Goal: Information Seeking & Learning: Learn about a topic

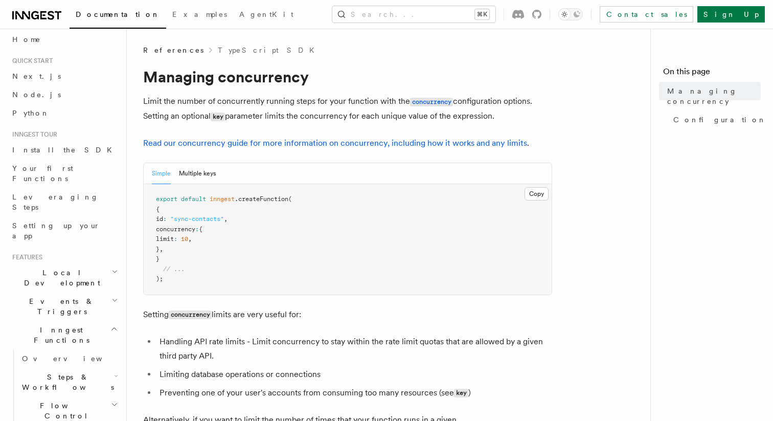
scroll to position [28, 0]
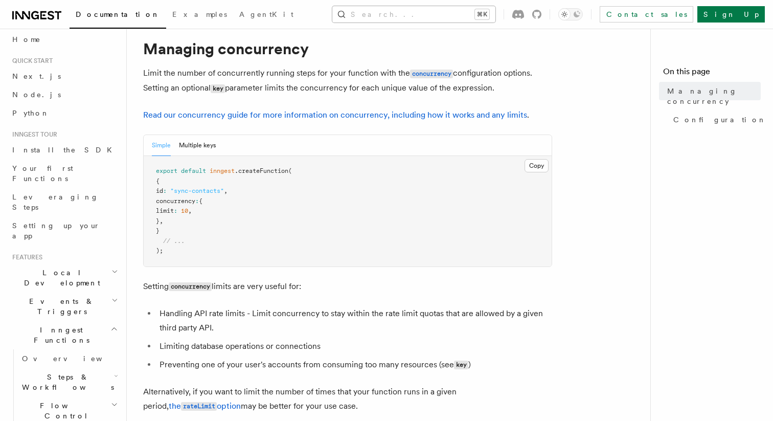
click at [445, 16] on button "Search... ⌘K" at bounding box center [413, 14] width 163 height 16
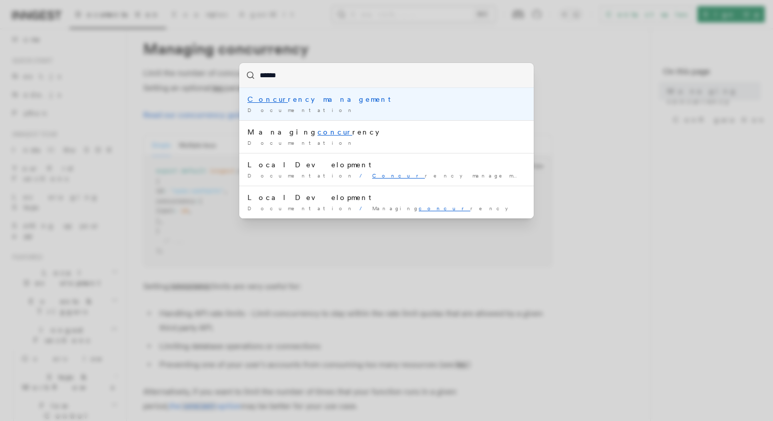
type input "*******"
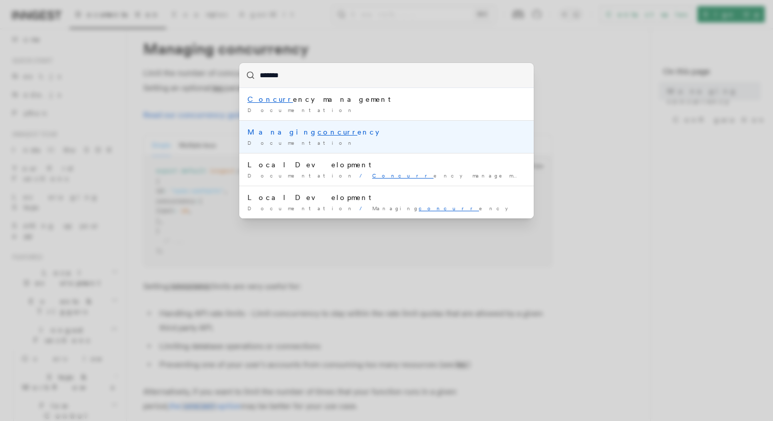
click at [307, 131] on div "Managing concurr ency" at bounding box center [386, 132] width 278 height 10
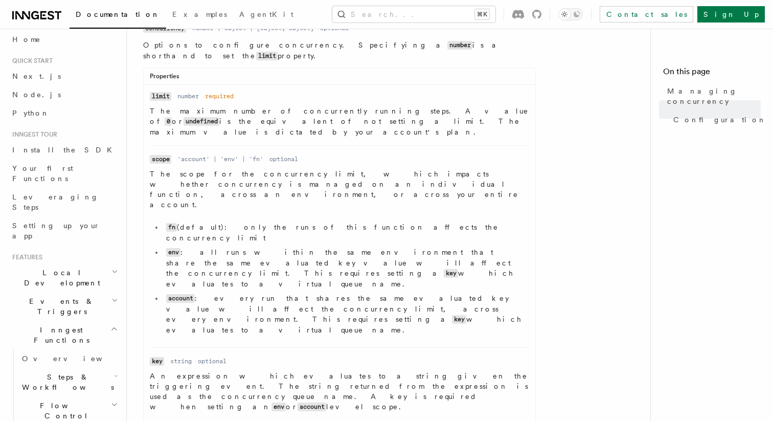
scroll to position [493, 0]
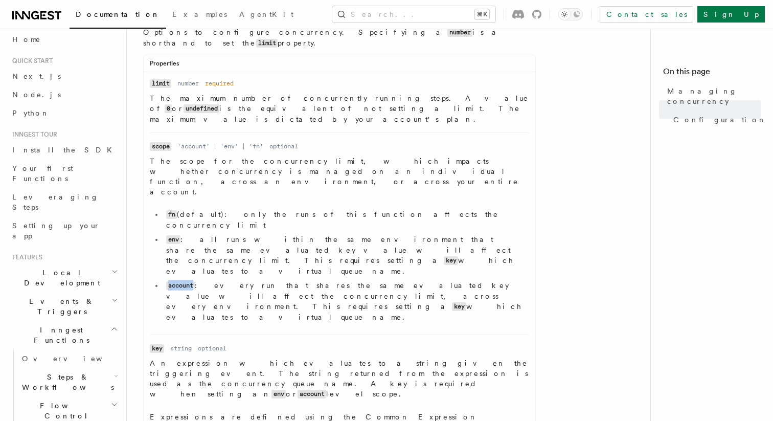
drag, startPoint x: 167, startPoint y: 215, endPoint x: 194, endPoint y: 214, distance: 27.1
click at [194, 281] on code "account" at bounding box center [180, 285] width 29 height 9
drag, startPoint x: 167, startPoint y: 189, endPoint x: 186, endPoint y: 189, distance: 18.4
click at [186, 234] on li "env : all runs within the same environment that share the same evaluated key va…" at bounding box center [346, 255] width 366 height 42
click at [179, 209] on ul "fn (default): only the runs of this function affects the concurrency limit env …" at bounding box center [339, 265] width 379 height 113
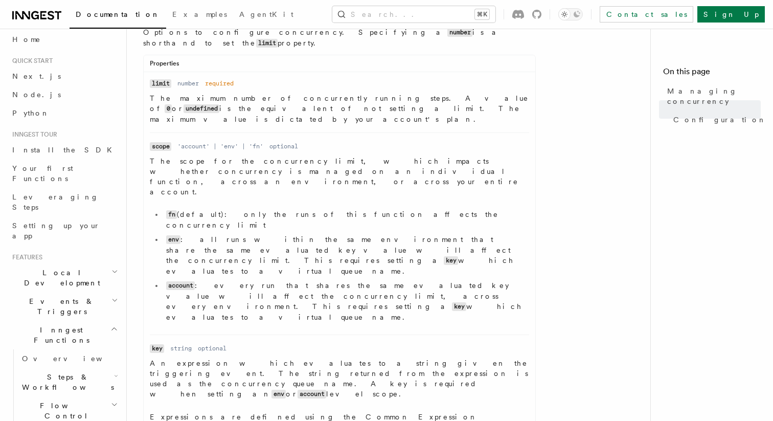
click at [173, 210] on code "fn" at bounding box center [171, 214] width 11 height 9
click at [169, 210] on code "fn" at bounding box center [171, 214] width 11 height 9
click at [170, 210] on code "fn" at bounding box center [171, 214] width 11 height 9
click at [171, 235] on code "env" at bounding box center [173, 239] width 14 height 9
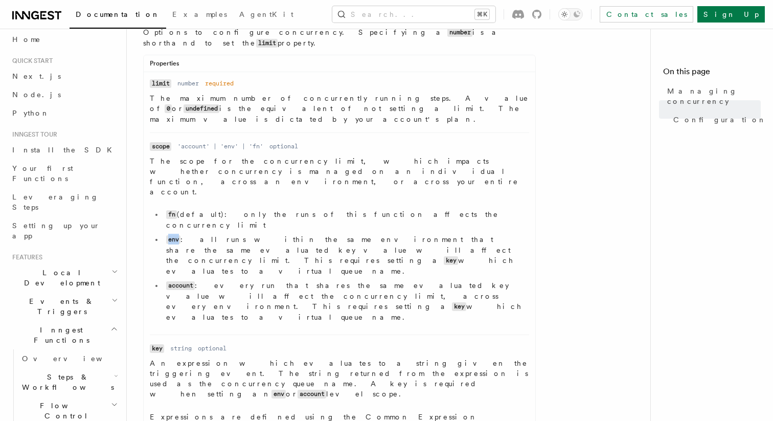
click at [171, 235] on code "env" at bounding box center [173, 239] width 14 height 9
click at [174, 281] on code "account" at bounding box center [180, 285] width 29 height 9
click at [452, 302] on code "key" at bounding box center [459, 306] width 14 height 9
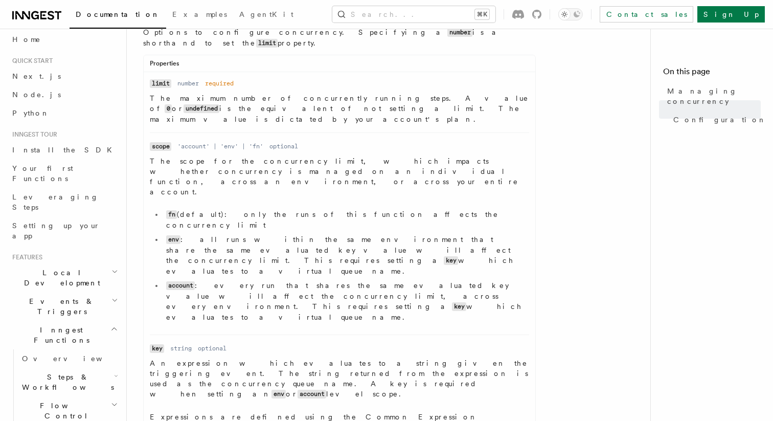
click at [216, 280] on li "account : every run that shares the same evaluated key value will affect the co…" at bounding box center [346, 301] width 366 height 42
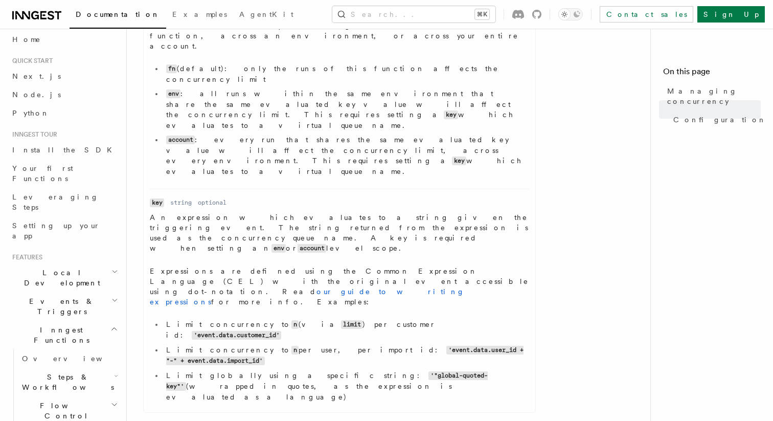
scroll to position [651, 0]
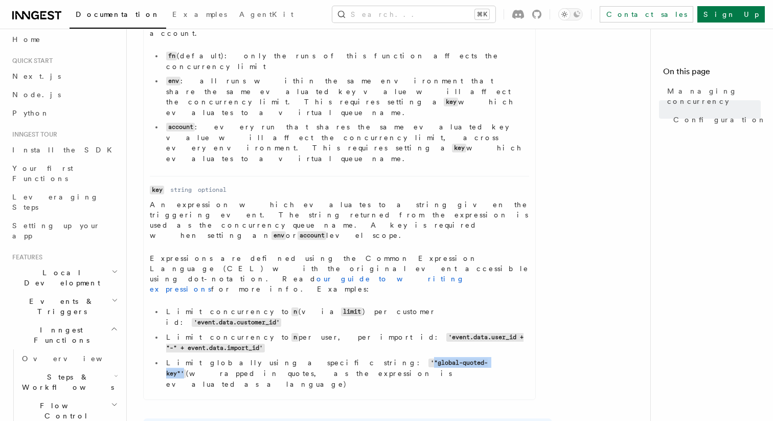
drag, startPoint x: 362, startPoint y: 207, endPoint x: 287, endPoint y: 206, distance: 75.2
click at [287, 358] on code "'"global-quoted-key"'" at bounding box center [327, 367] width 322 height 19
click at [340, 357] on li "Limit globally using a specific string: '"global-quoted-key"' (wrapped in quote…" at bounding box center [346, 373] width 366 height 32
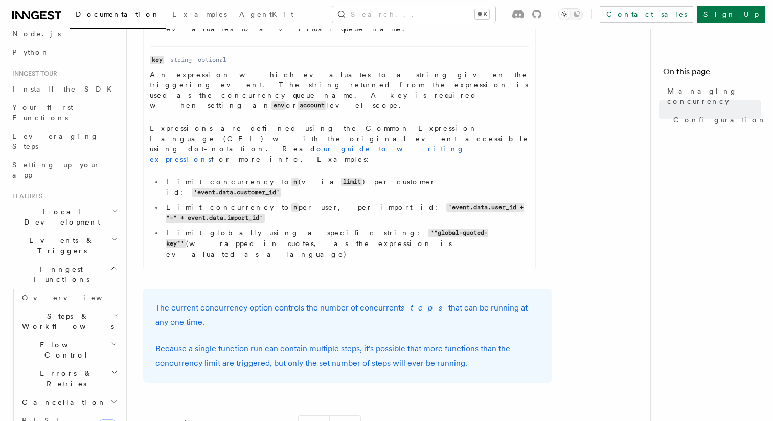
scroll to position [110, 0]
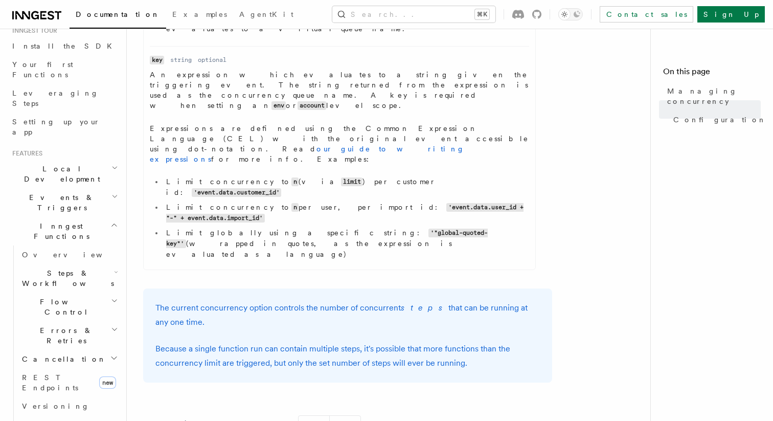
click at [67, 325] on span "Errors & Retries" at bounding box center [64, 335] width 93 height 20
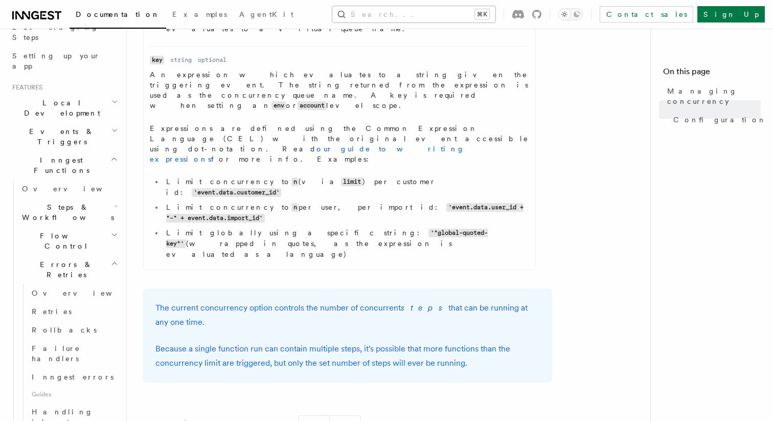
click at [421, 15] on button "Search... ⌘K" at bounding box center [413, 14] width 163 height 16
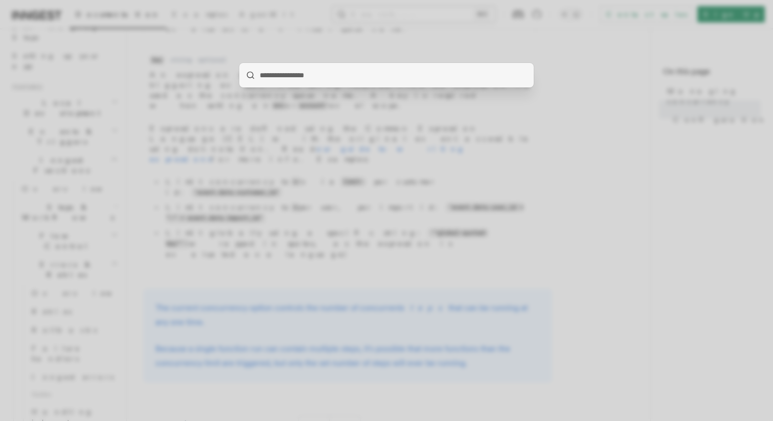
type input "*"
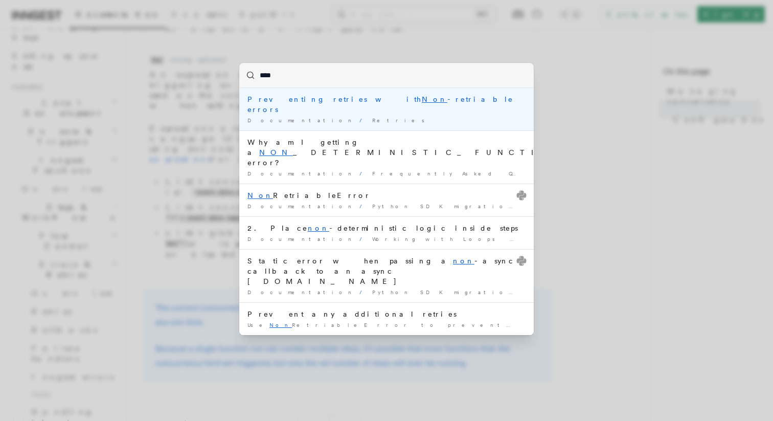
type input "*****"
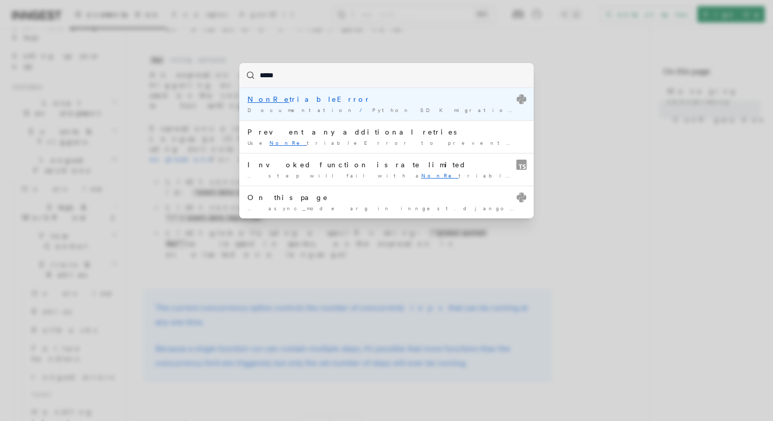
click at [284, 99] on div "NonRe triableError" at bounding box center [386, 99] width 278 height 10
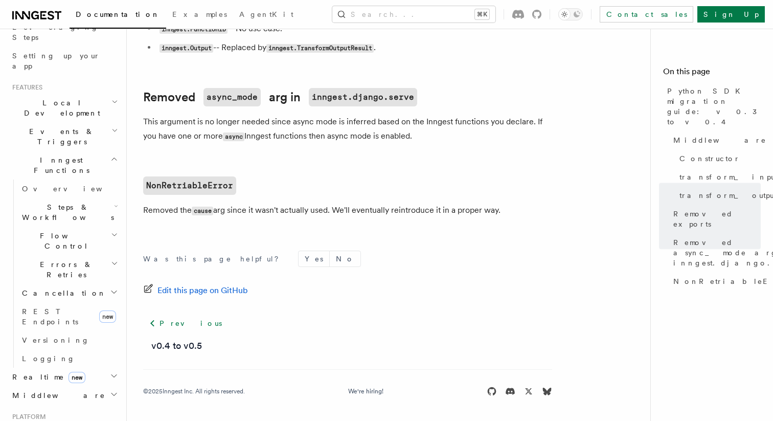
scroll to position [666, 0]
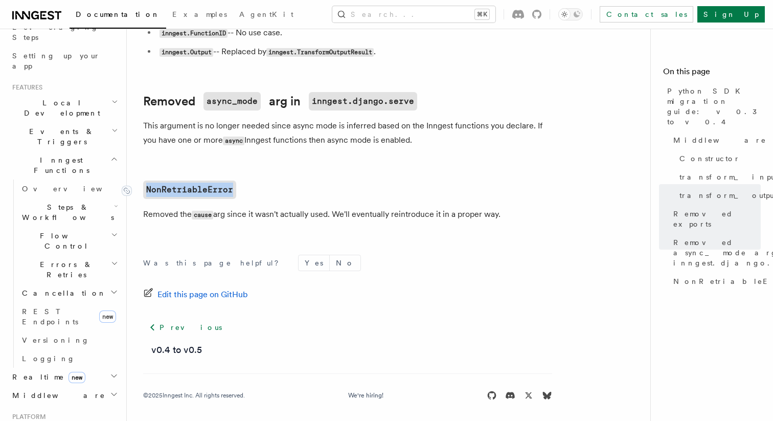
drag, startPoint x: 197, startPoint y: 194, endPoint x: 148, endPoint y: 190, distance: 49.3
click at [148, 190] on h2 "NonRetriableError" at bounding box center [347, 190] width 409 height 18
click at [270, 197] on h2 "NonRetriableError" at bounding box center [347, 190] width 409 height 18
drag, startPoint x: 270, startPoint y: 195, endPoint x: 147, endPoint y: 193, distance: 122.7
click at [147, 193] on h2 "NonRetriableError" at bounding box center [347, 190] width 409 height 18
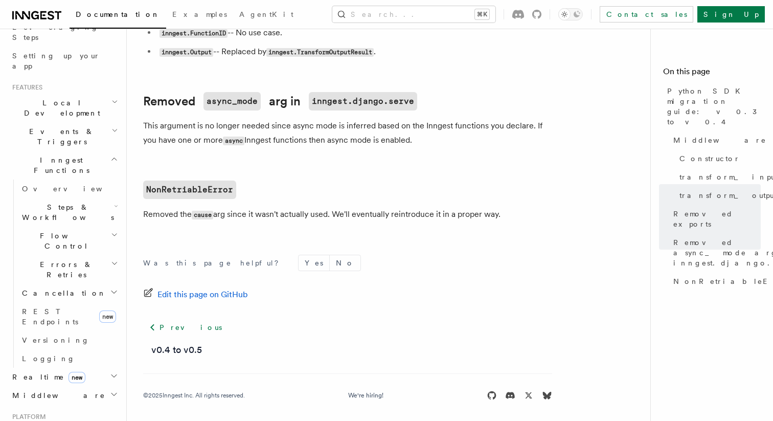
click at [151, 219] on p "Removed the cause arg since it wasn't actually used. We'll eventually reintrodu…" at bounding box center [347, 214] width 409 height 15
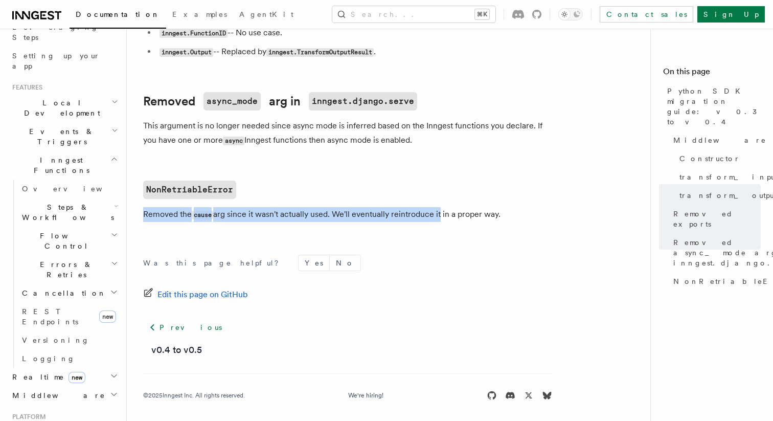
drag, startPoint x: 143, startPoint y: 218, endPoint x: 440, endPoint y: 223, distance: 296.6
click at [440, 222] on p "Removed the cause arg since it wasn't actually used. We'll eventually reintrodu…" at bounding box center [347, 214] width 409 height 15
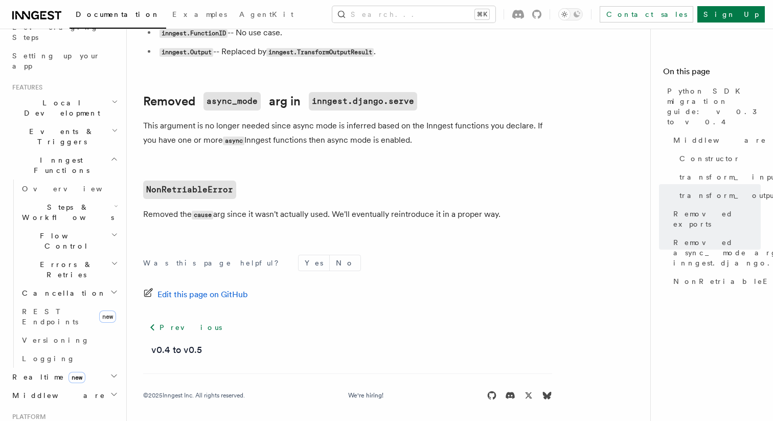
drag, startPoint x: 504, startPoint y: 215, endPoint x: 249, endPoint y: 209, distance: 255.2
click at [322, 216] on p "Removed the cause arg since it wasn't actually used. We'll eventually reintrodu…" at bounding box center [347, 214] width 409 height 15
drag, startPoint x: 508, startPoint y: 218, endPoint x: 139, endPoint y: 210, distance: 369.3
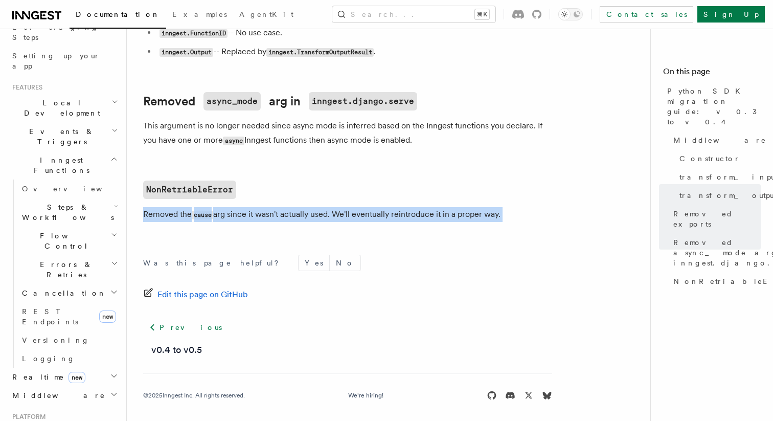
drag, startPoint x: 140, startPoint y: 216, endPoint x: 533, endPoint y: 225, distance: 393.8
drag, startPoint x: 515, startPoint y: 220, endPoint x: 138, endPoint y: 220, distance: 376.9
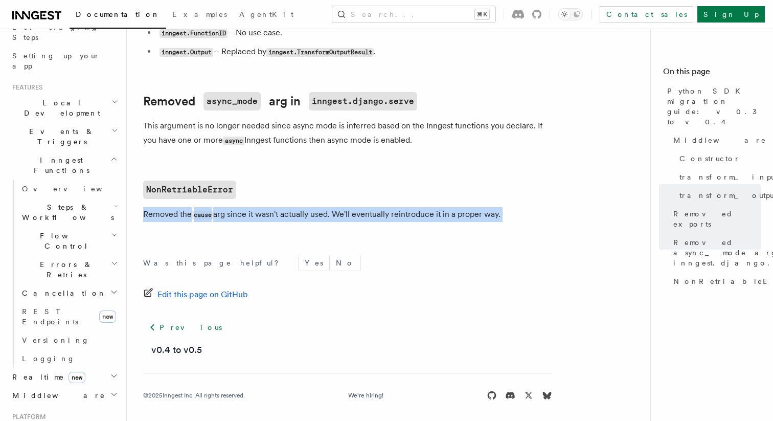
drag, startPoint x: 336, startPoint y: 218, endPoint x: 504, endPoint y: 213, distance: 168.3
click at [504, 213] on p "Removed the cause arg since it wasn't actually used. We'll eventually reintrodu…" at bounding box center [347, 214] width 409 height 15
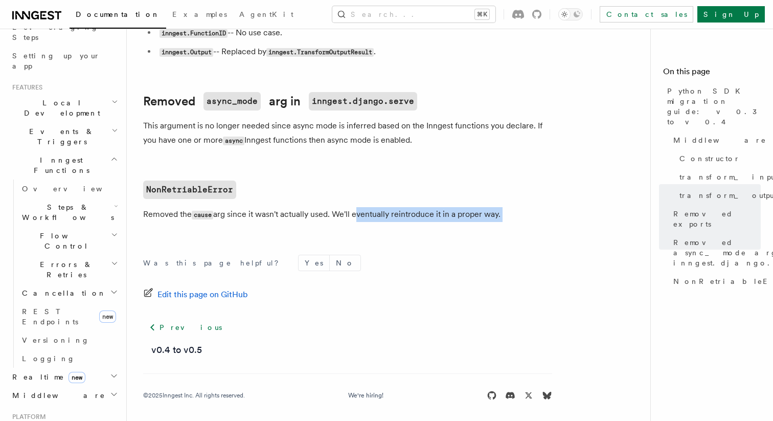
drag, startPoint x: 504, startPoint y: 213, endPoint x: 367, endPoint y: 220, distance: 137.3
click at [367, 220] on p "Removed the cause arg since it wasn't actually used. We'll eventually reintrodu…" at bounding box center [347, 214] width 409 height 15
click at [258, 222] on p "Removed the cause arg since it wasn't actually used. We'll eventually reintrodu…" at bounding box center [347, 214] width 409 height 15
drag, startPoint x: 508, startPoint y: 219, endPoint x: 336, endPoint y: 219, distance: 171.8
click at [336, 219] on p "Removed the cause arg since it wasn't actually used. We'll eventually reintrodu…" at bounding box center [347, 214] width 409 height 15
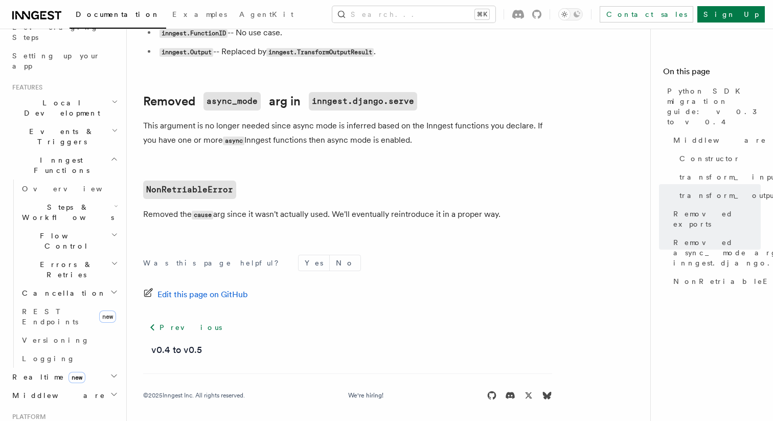
click at [336, 219] on p "Removed the cause arg since it wasn't actually used. We'll eventually reintrodu…" at bounding box center [347, 214] width 409 height 15
drag, startPoint x: 336, startPoint y: 219, endPoint x: 489, endPoint y: 217, distance: 152.9
click at [489, 217] on p "Removed the cause arg since it wasn't actually used. We'll eventually reintrodu…" at bounding box center [347, 214] width 409 height 15
click at [518, 217] on p "Removed the cause arg since it wasn't actually used. We'll eventually reintrodu…" at bounding box center [347, 214] width 409 height 15
drag, startPoint x: 518, startPoint y: 217, endPoint x: 353, endPoint y: 212, distance: 164.7
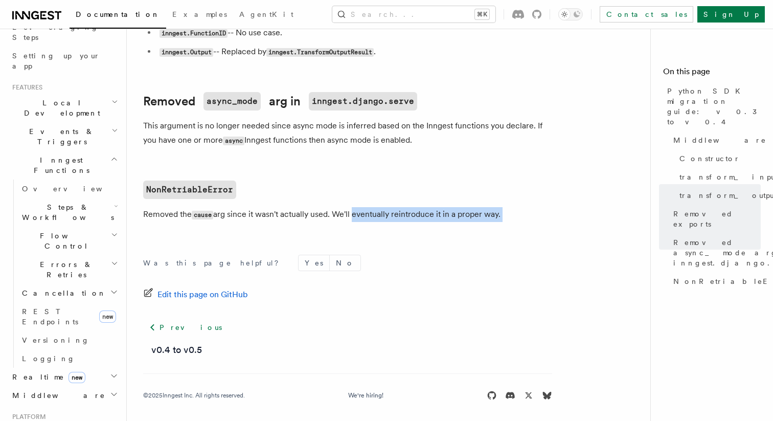
click at [353, 212] on p "Removed the cause arg since it wasn't actually used. We'll eventually reintrodu…" at bounding box center [347, 214] width 409 height 15
click at [339, 214] on p "Removed the cause arg since it wasn't actually used. We'll eventually reintrodu…" at bounding box center [347, 214] width 409 height 15
drag, startPoint x: 336, startPoint y: 215, endPoint x: 503, endPoint y: 215, distance: 166.2
click at [503, 215] on p "Removed the cause arg since it wasn't actually used. We'll eventually reintrodu…" at bounding box center [347, 214] width 409 height 15
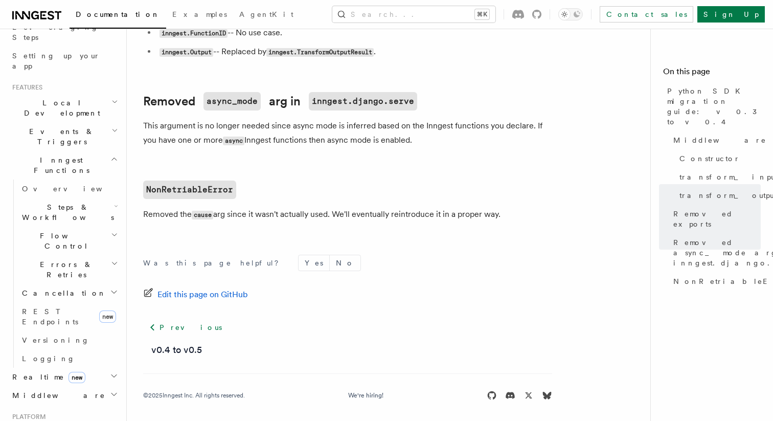
drag, startPoint x: 503, startPoint y: 215, endPoint x: 481, endPoint y: 214, distance: 22.0
click at [481, 214] on p "Removed the cause arg since it wasn't actually used. We'll eventually reintrodu…" at bounding box center [347, 214] width 409 height 15
click at [335, 214] on p "Removed the cause arg since it wasn't actually used. We'll eventually reintrodu…" at bounding box center [347, 214] width 409 height 15
drag, startPoint x: 335, startPoint y: 214, endPoint x: 485, endPoint y: 226, distance: 149.7
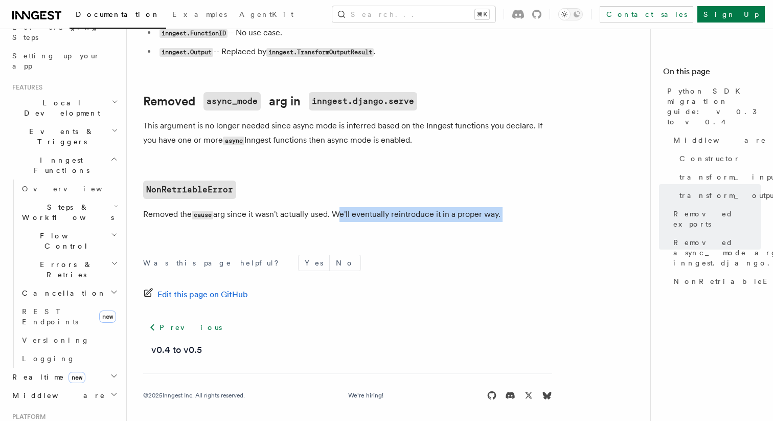
click at [521, 222] on p "Removed the cause arg since it wasn't actually used. We'll eventually reintrodu…" at bounding box center [347, 214] width 409 height 15
drag, startPoint x: 505, startPoint y: 217, endPoint x: 370, endPoint y: 203, distance: 135.8
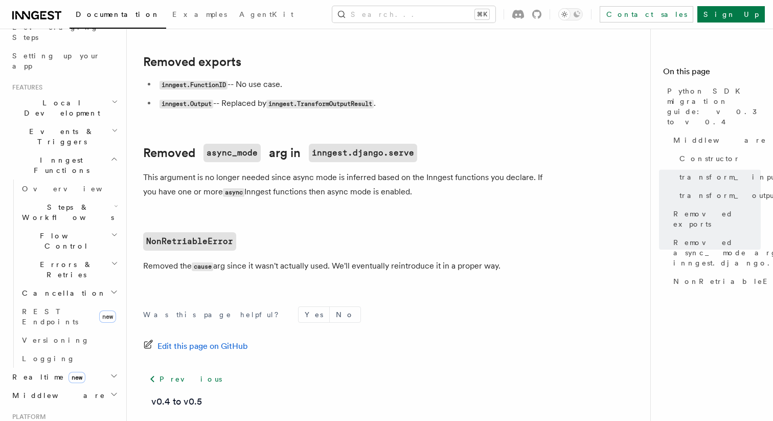
scroll to position [601, 0]
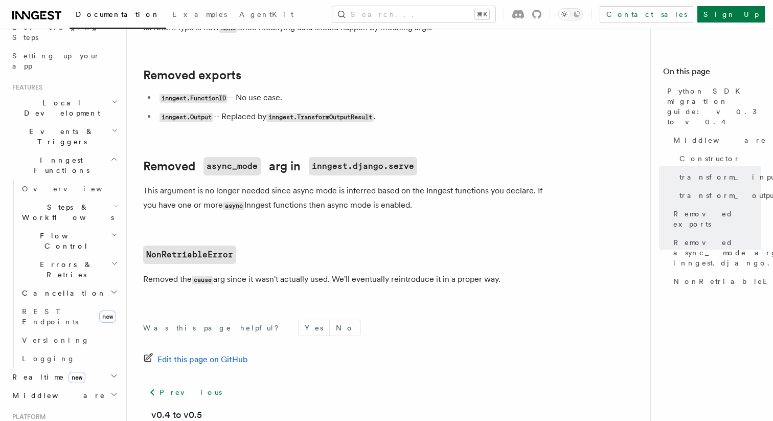
click at [107, 151] on h2 "Inngest Functions" at bounding box center [64, 165] width 112 height 29
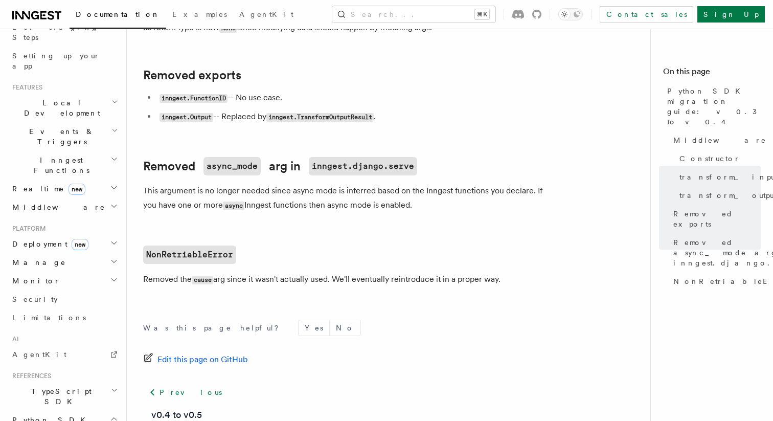
click at [110, 202] on icon "button" at bounding box center [114, 206] width 8 height 8
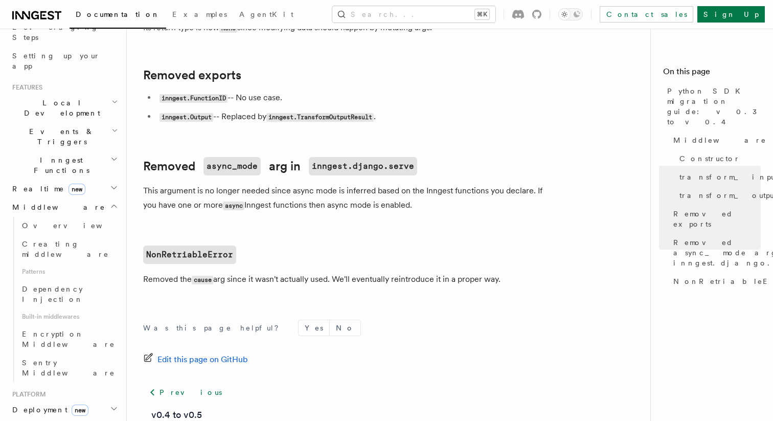
click at [110, 202] on icon "button" at bounding box center [114, 206] width 8 height 8
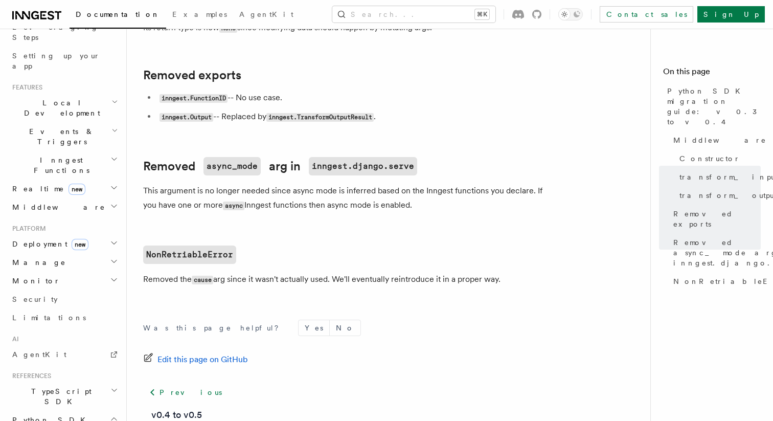
click at [113, 187] on icon "button" at bounding box center [113, 188] width 5 height 3
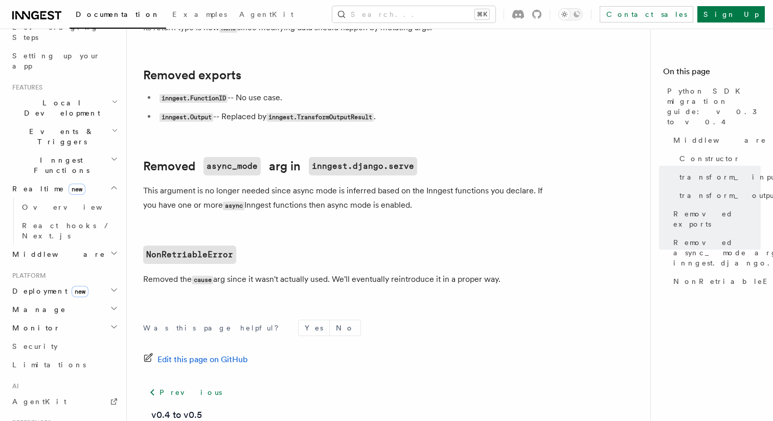
click at [113, 184] on icon "button" at bounding box center [114, 188] width 8 height 8
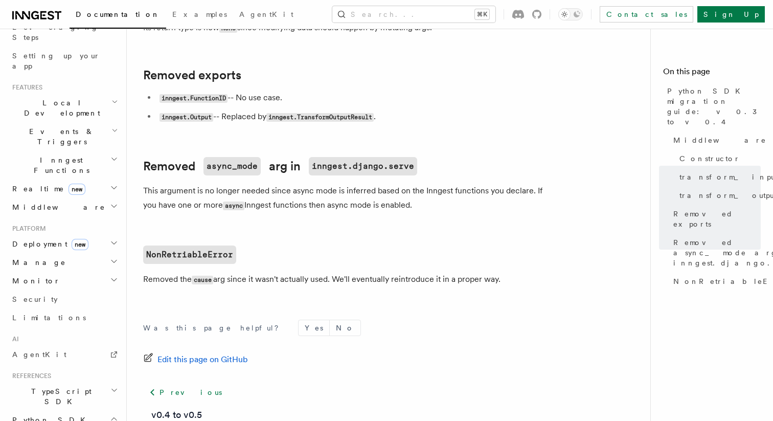
drag, startPoint x: 433, startPoint y: 212, endPoint x: 144, endPoint y: 194, distance: 289.0
click at [144, 194] on p "This argument is no longer needed since async mode is inferred based on the Inn…" at bounding box center [347, 198] width 409 height 29
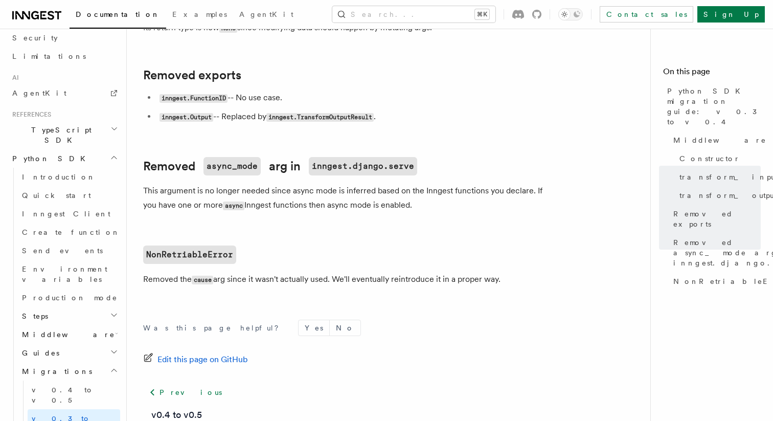
scroll to position [449, 0]
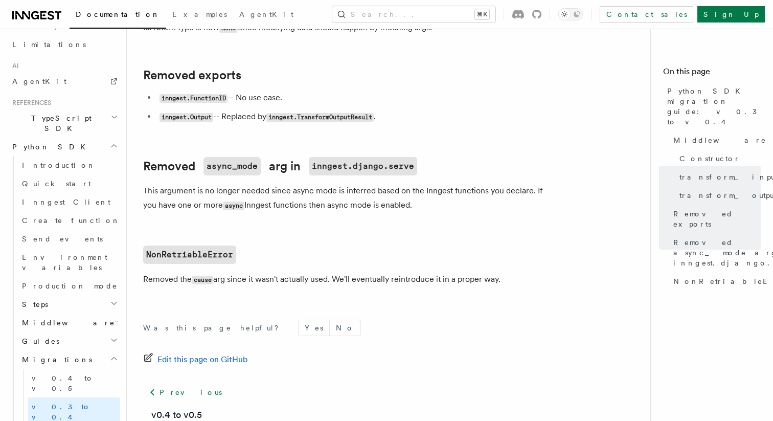
click at [69, 295] on h2 "Steps" at bounding box center [69, 304] width 102 height 18
click at [116, 350] on h2 "Migrations" at bounding box center [69, 359] width 102 height 18
click at [407, 16] on button "Search... ⌘K" at bounding box center [413, 14] width 163 height 16
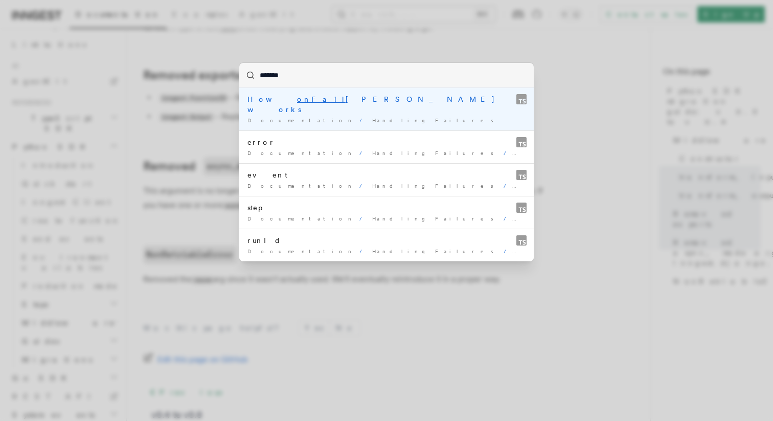
type input "********"
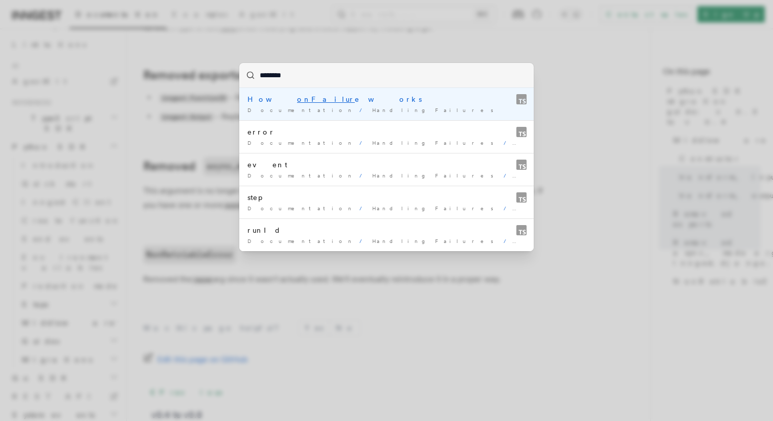
click at [297, 98] on mark "onFailur" at bounding box center [326, 99] width 58 height 8
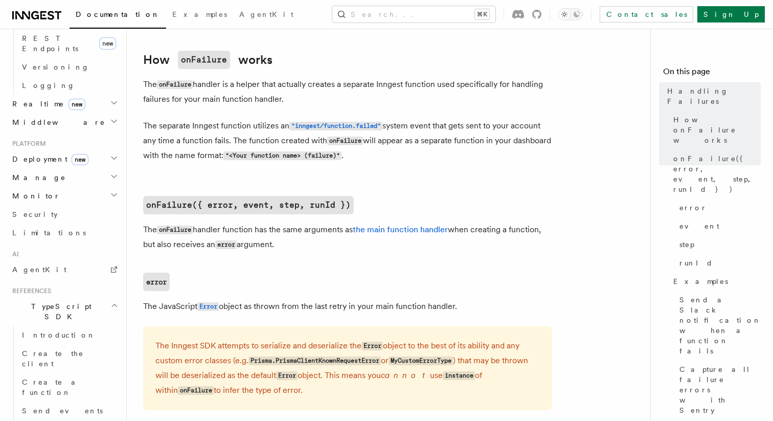
scroll to position [488, 0]
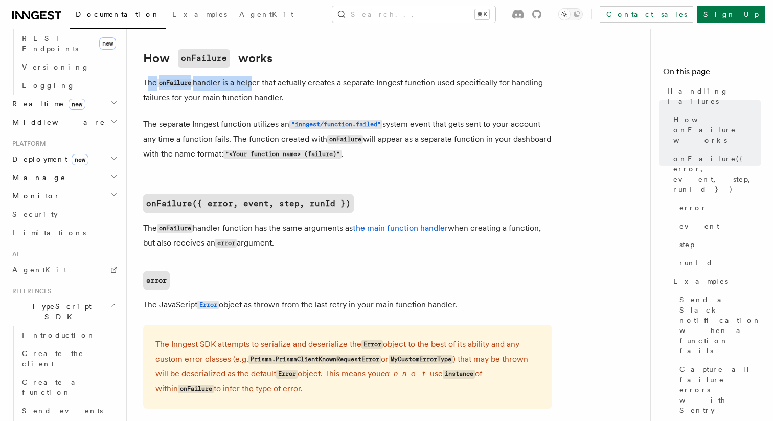
drag, startPoint x: 148, startPoint y: 84, endPoint x: 252, endPoint y: 84, distance: 104.3
click at [252, 84] on p "The onFailure handler is a helper that actually creates a separate Inngest func…" at bounding box center [347, 90] width 409 height 29
click at [282, 104] on p "The onFailure handler is a helper that actually creates a separate Inngest func…" at bounding box center [347, 90] width 409 height 29
drag, startPoint x: 281, startPoint y: 100, endPoint x: 145, endPoint y: 85, distance: 136.8
click at [145, 85] on p "The onFailure handler is a helper that actually creates a separate Inngest func…" at bounding box center [347, 90] width 409 height 29
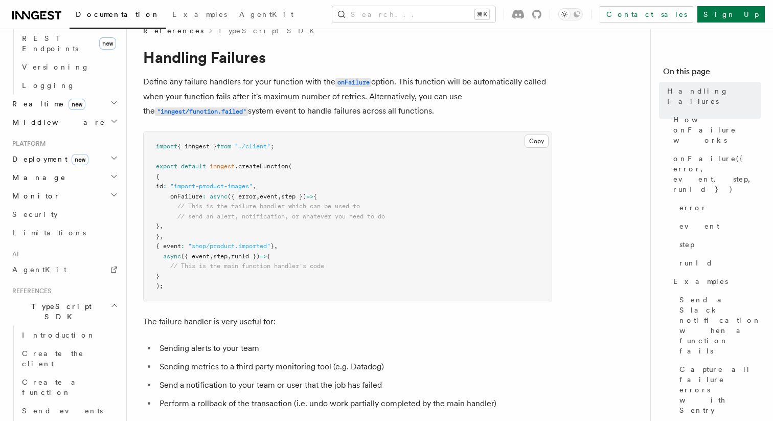
scroll to position [0, 0]
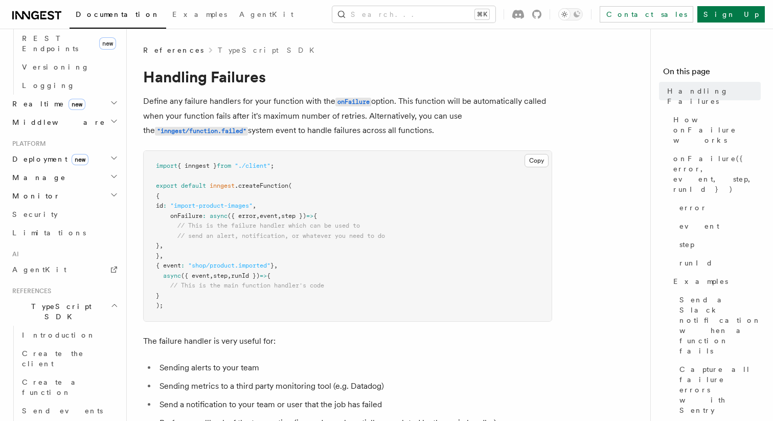
drag, startPoint x: 182, startPoint y: 61, endPoint x: 639, endPoint y: 3, distance: 461.3
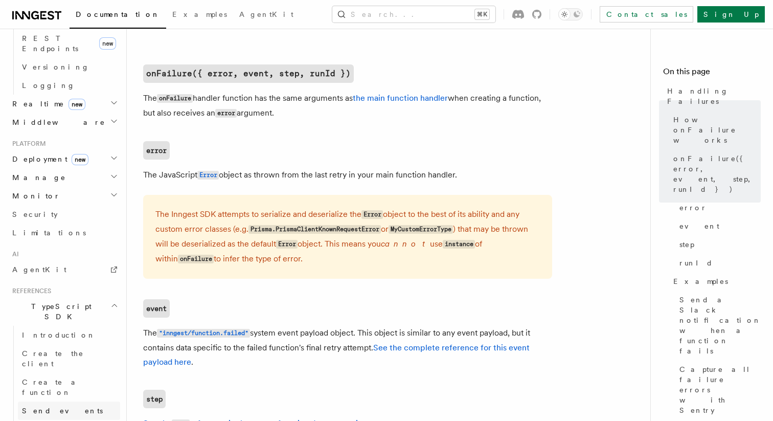
scroll to position [514, 0]
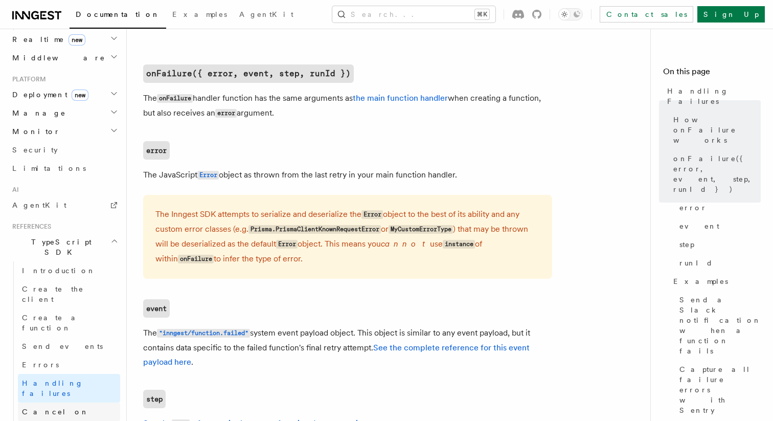
click at [61, 402] on link "Cancel on" at bounding box center [69, 411] width 102 height 18
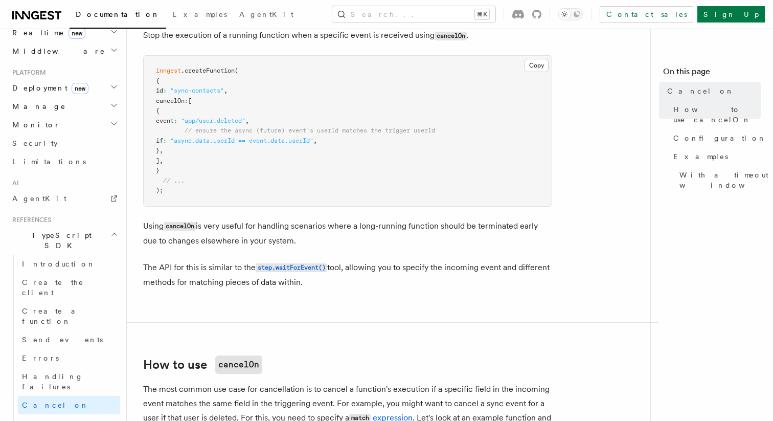
scroll to position [527, 0]
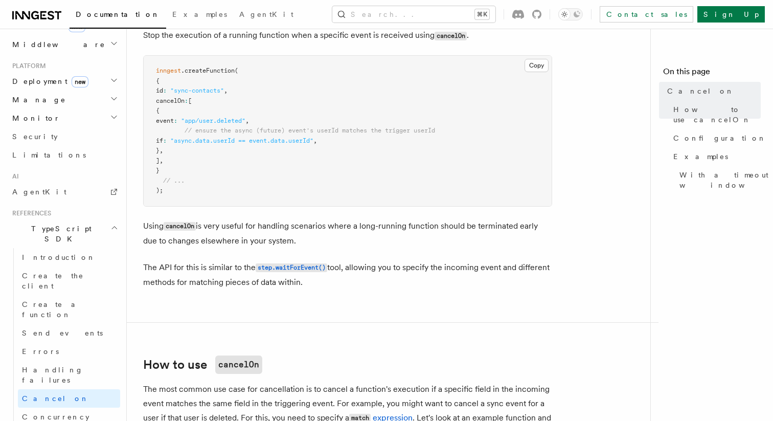
drag, startPoint x: 183, startPoint y: 140, endPoint x: 349, endPoint y: 144, distance: 166.3
click at [317, 144] on span "if : "async.data.userId == event.data.userId" ," at bounding box center [236, 140] width 161 height 7
click at [317, 144] on span "," at bounding box center [315, 140] width 4 height 7
click at [42, 413] on span "Concurrency" at bounding box center [55, 417] width 67 height 8
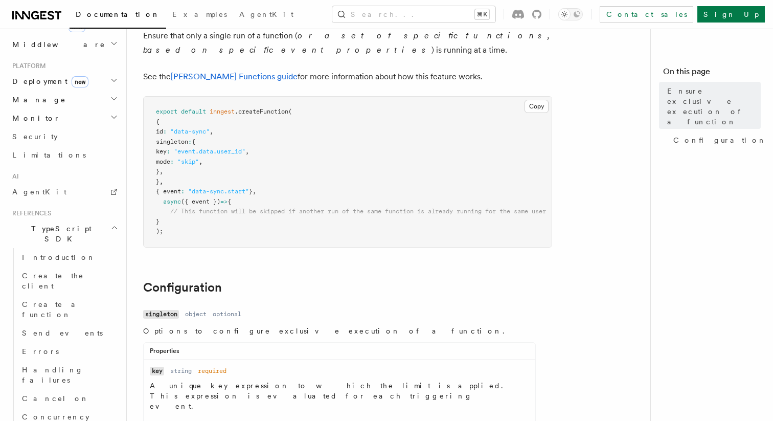
scroll to position [574, 0]
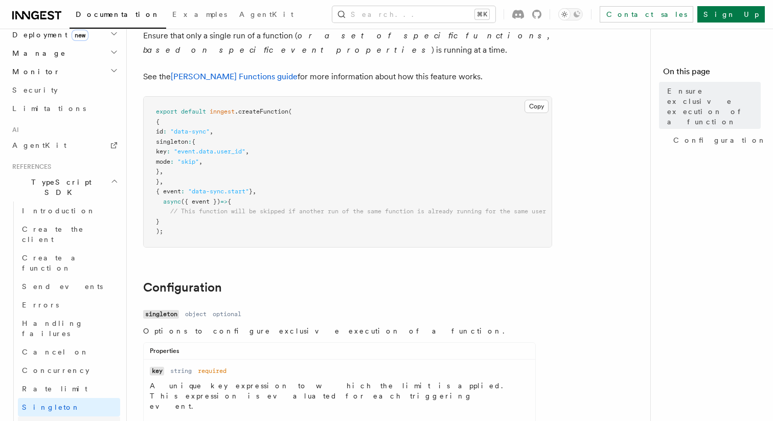
click at [66, 416] on link "Debounce" at bounding box center [69, 425] width 102 height 18
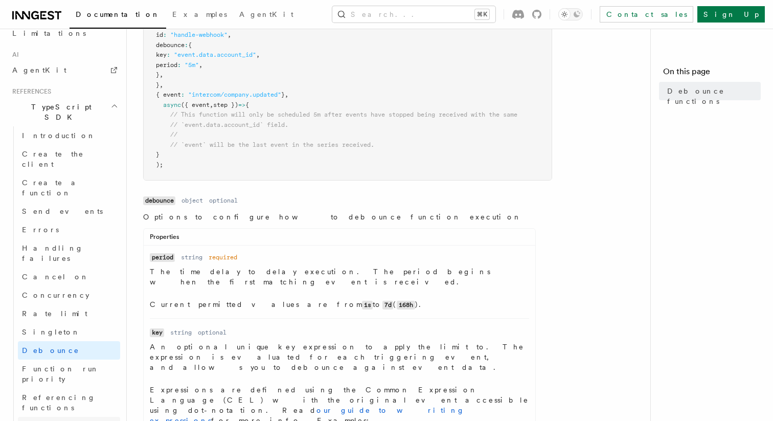
scroll to position [671, 0]
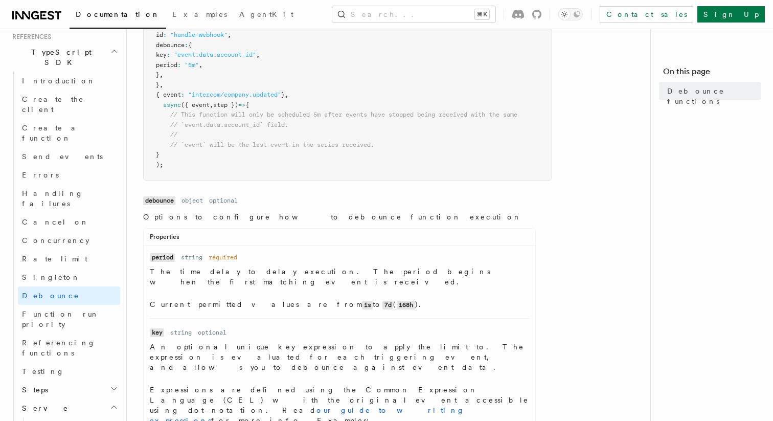
scroll to position [677, 0]
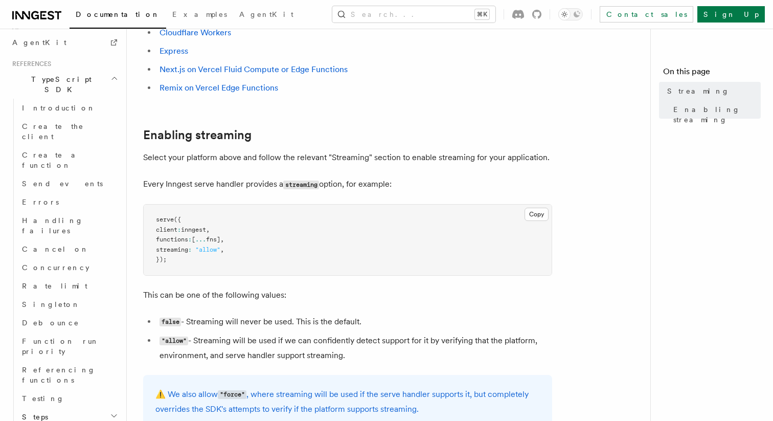
scroll to position [143, 0]
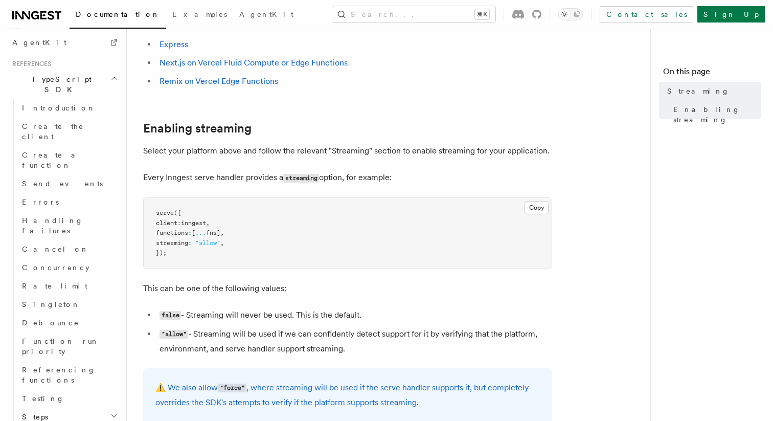
scroll to position [753, 0]
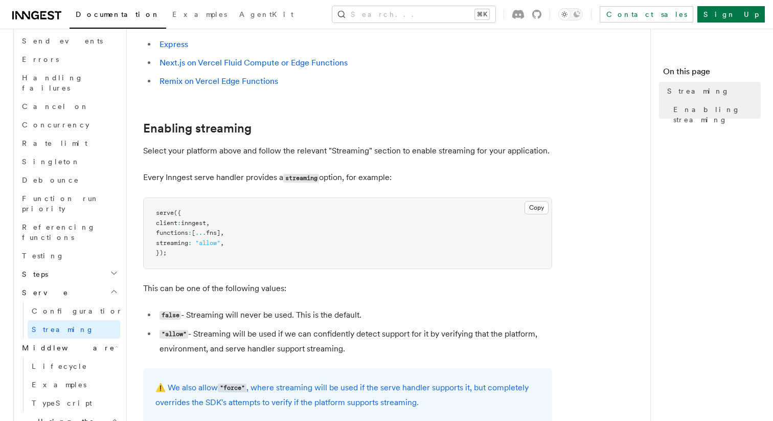
scroll to position [785, 0]
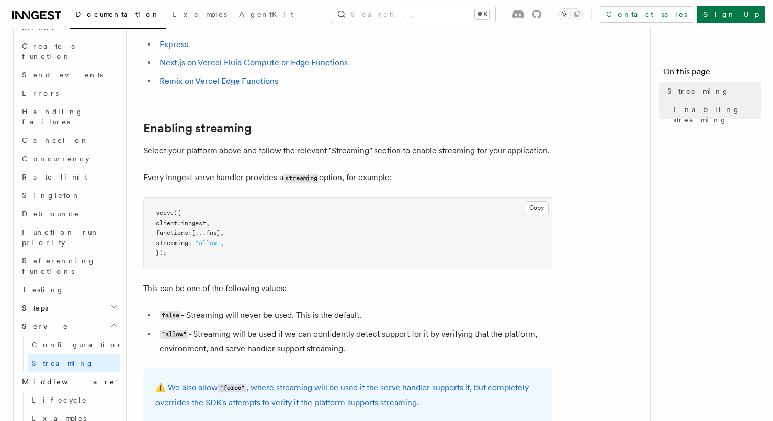
click at [76, 299] on h2 "Steps" at bounding box center [69, 308] width 102 height 18
click at [69, 299] on h2 "Steps" at bounding box center [69, 308] width 102 height 18
click at [70, 280] on link "Testing" at bounding box center [69, 289] width 102 height 18
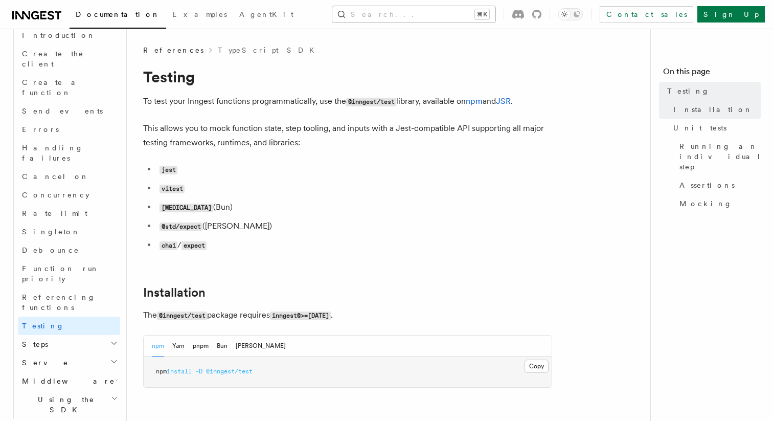
click at [389, 18] on button "Search... ⌘K" at bounding box center [413, 14] width 163 height 16
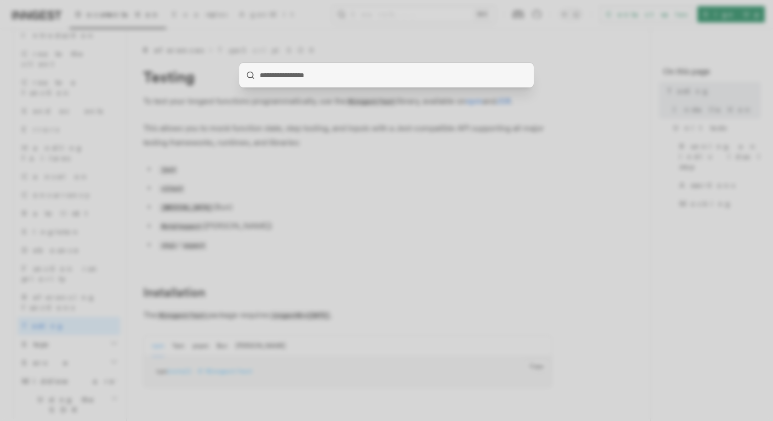
click at [273, 41] on div at bounding box center [386, 210] width 773 height 421
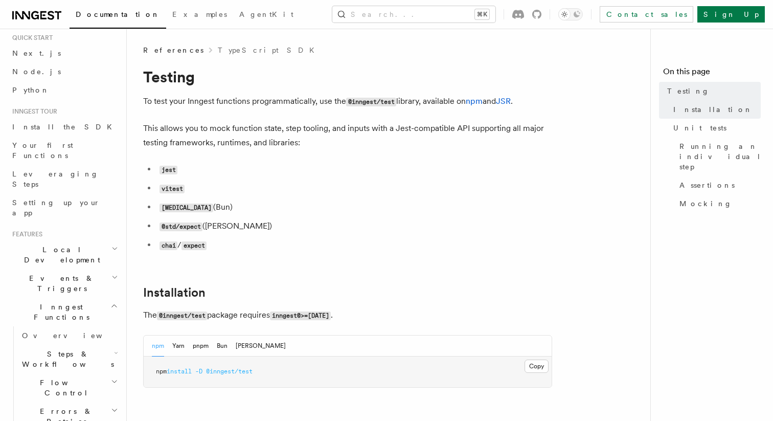
scroll to position [36, 0]
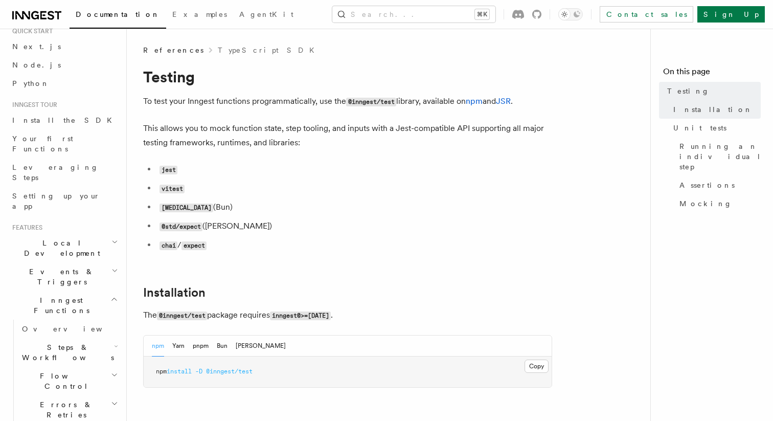
click at [111, 295] on icon "button" at bounding box center [114, 299] width 8 height 8
click at [32, 324] on span "Realtime new" at bounding box center [46, 329] width 77 height 10
click at [40, 343] on span "Overview" at bounding box center [74, 347] width 105 height 8
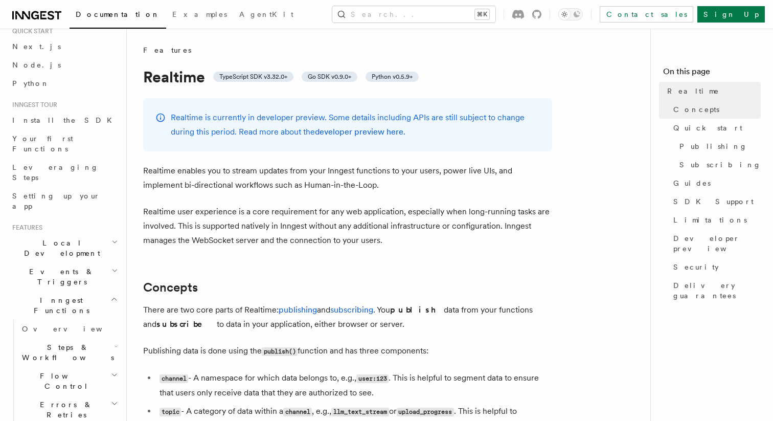
scroll to position [154, 0]
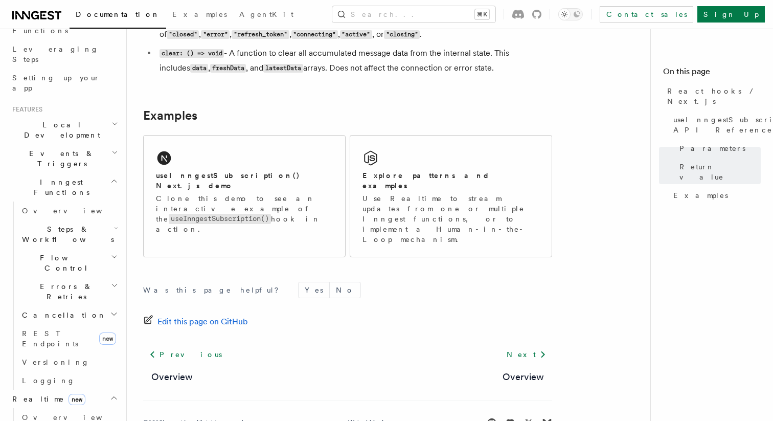
scroll to position [1024, 0]
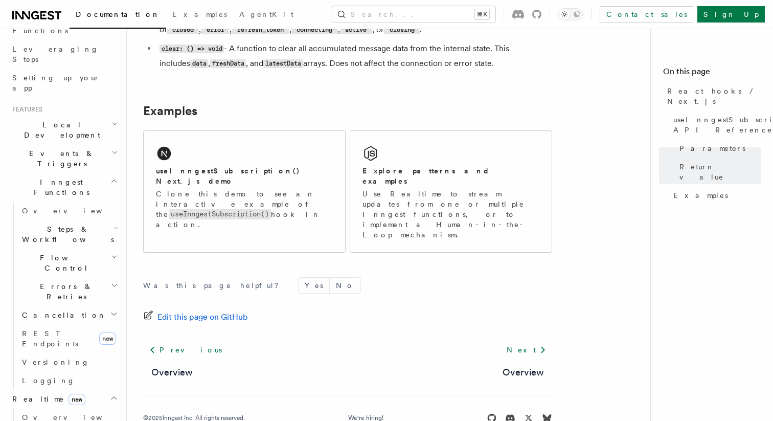
click at [340, 257] on div "Was this page helpful? Yes No Edit this page on GitHub Previous Overview Next O…" at bounding box center [347, 352] width 409 height 191
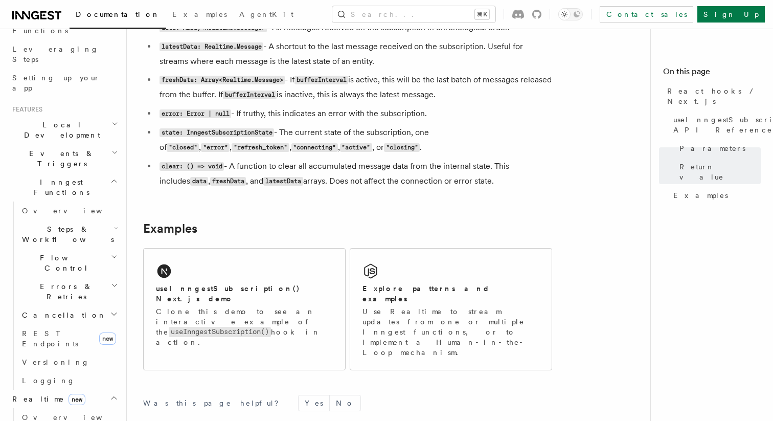
scroll to position [900, 0]
